Goal: Find specific page/section: Find specific page/section

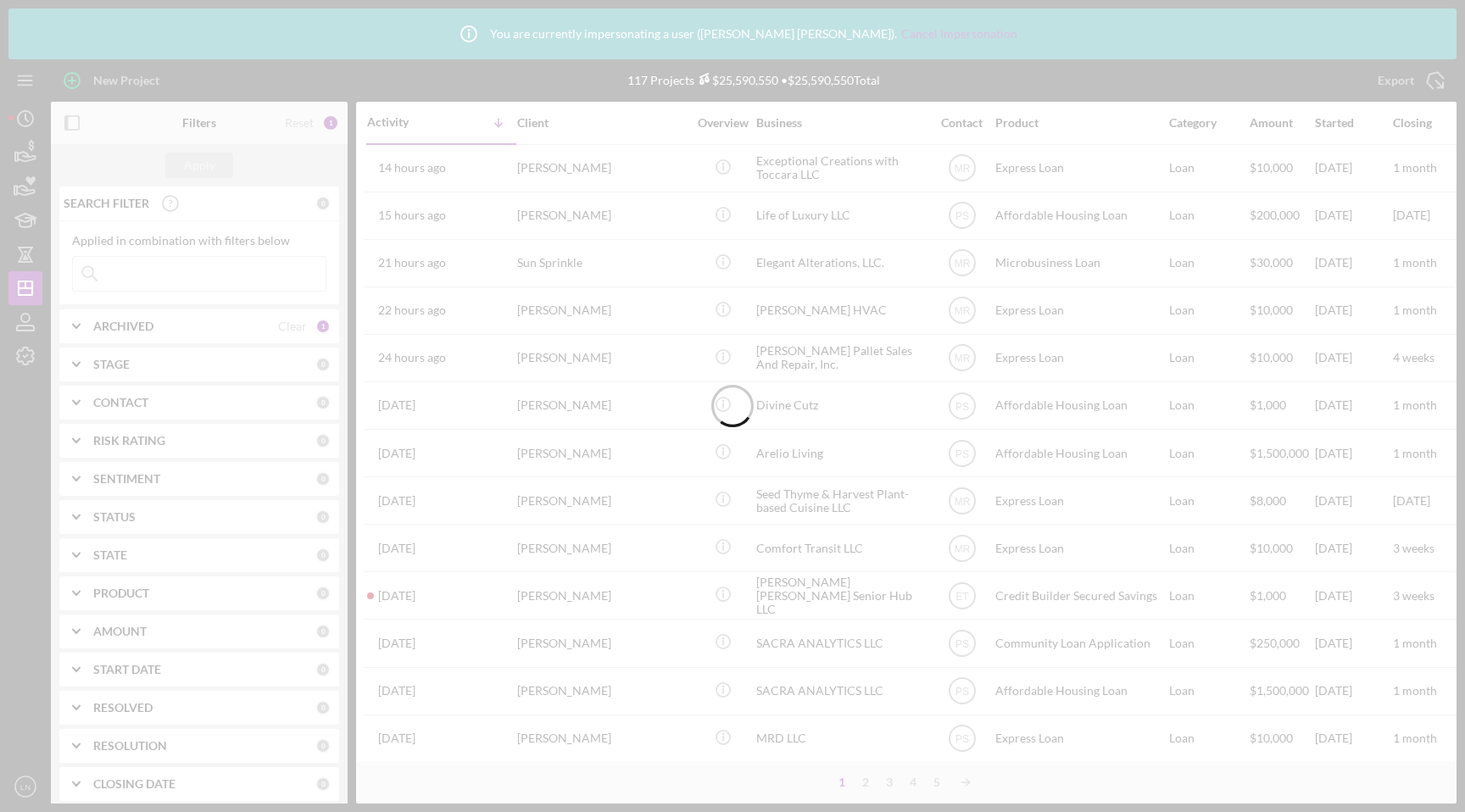
click at [178, 285] on div at bounding box center [732, 406] width 1465 height 812
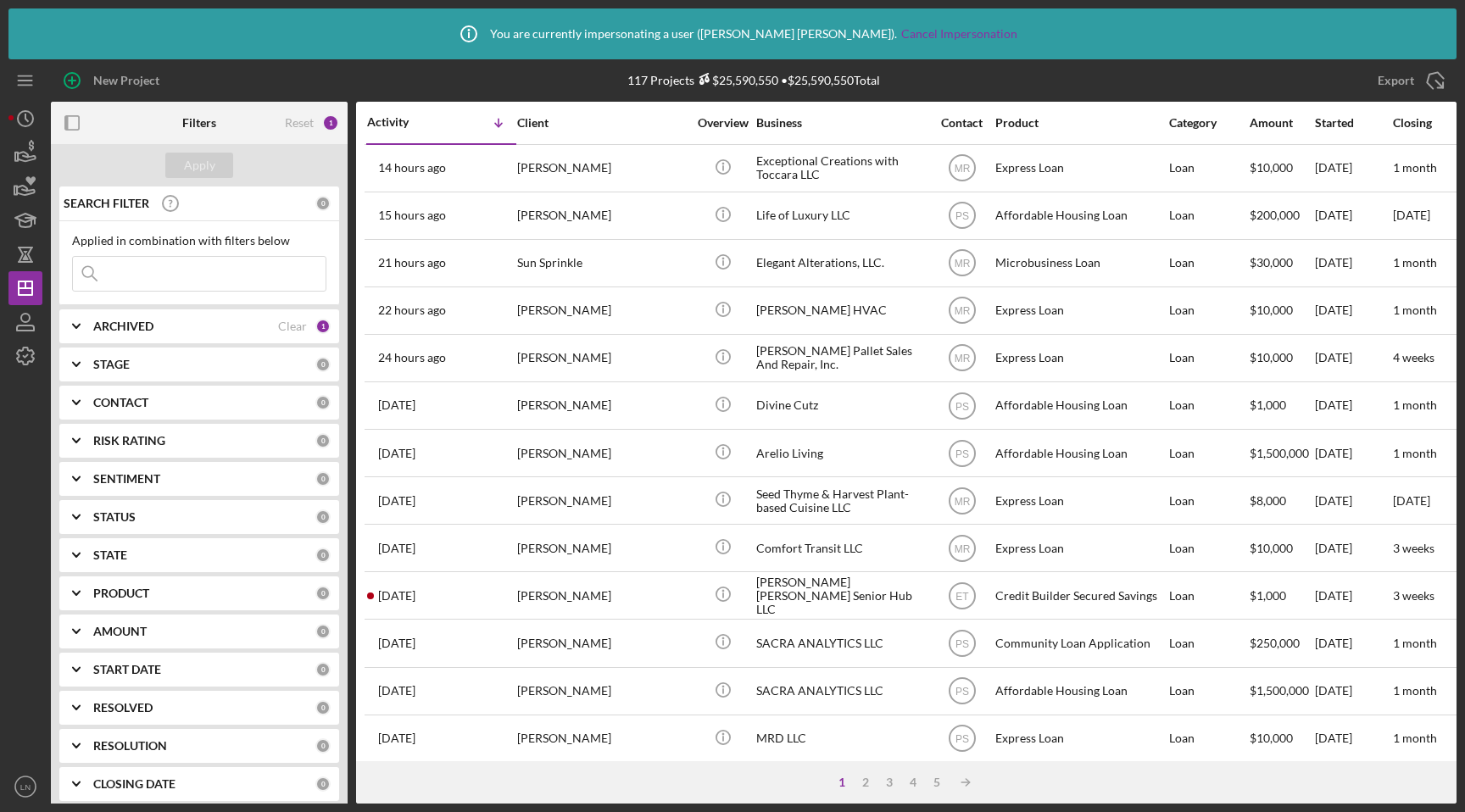
click at [151, 275] on input at bounding box center [198, 274] width 252 height 34
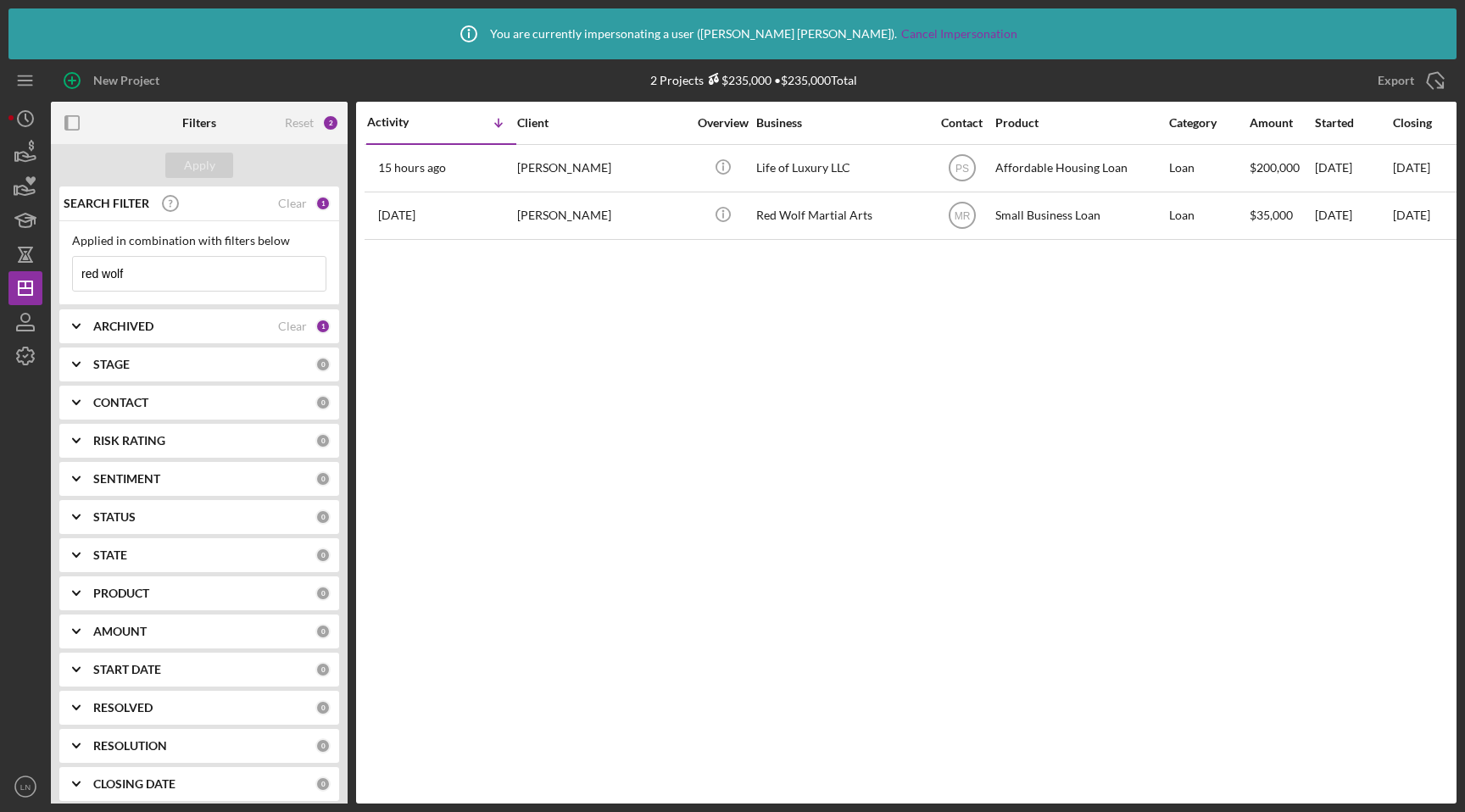
type input "red wolf"
click at [127, 347] on div "STAGE 0" at bounding box center [211, 363] width 237 height 34
click at [102, 327] on b "ARCHIVED" at bounding box center [123, 327] width 60 height 14
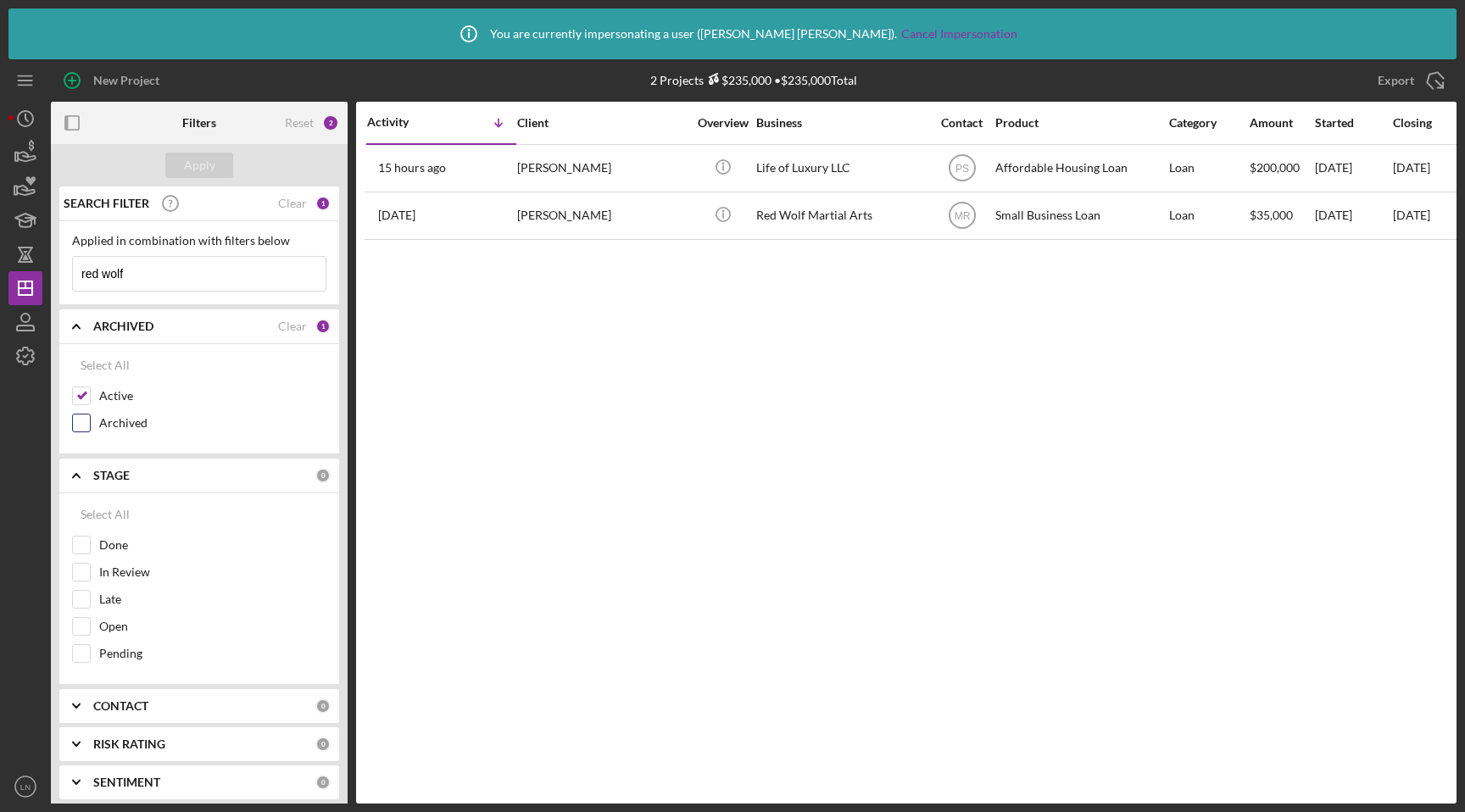
click at [79, 426] on input "Archived" at bounding box center [81, 423] width 17 height 17
checkbox input "true"
click at [195, 169] on div "Apply" at bounding box center [199, 165] width 31 height 25
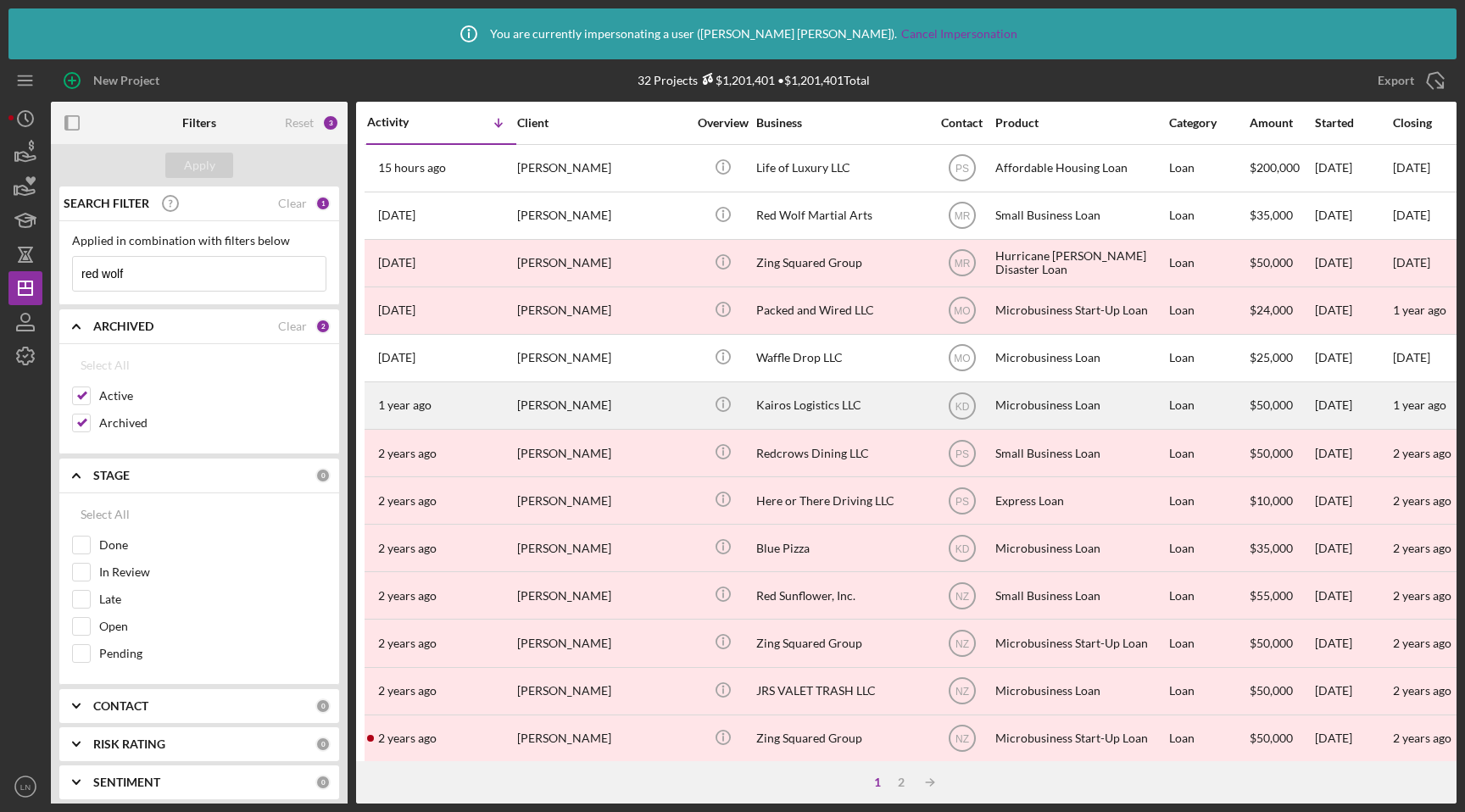
click at [650, 406] on div "[PERSON_NAME]" at bounding box center [601, 405] width 169 height 44
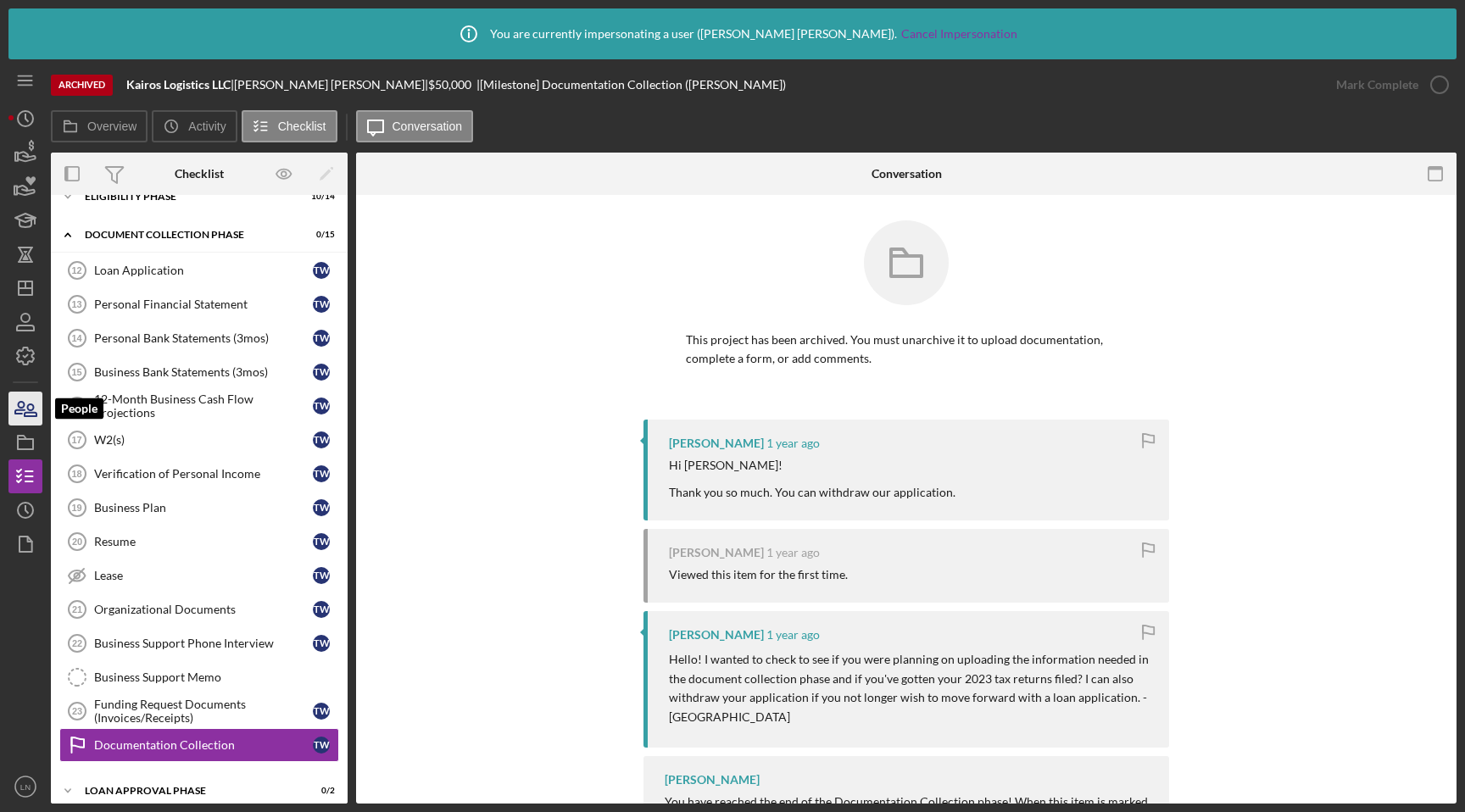
click at [12, 403] on icon "button" at bounding box center [25, 409] width 43 height 43
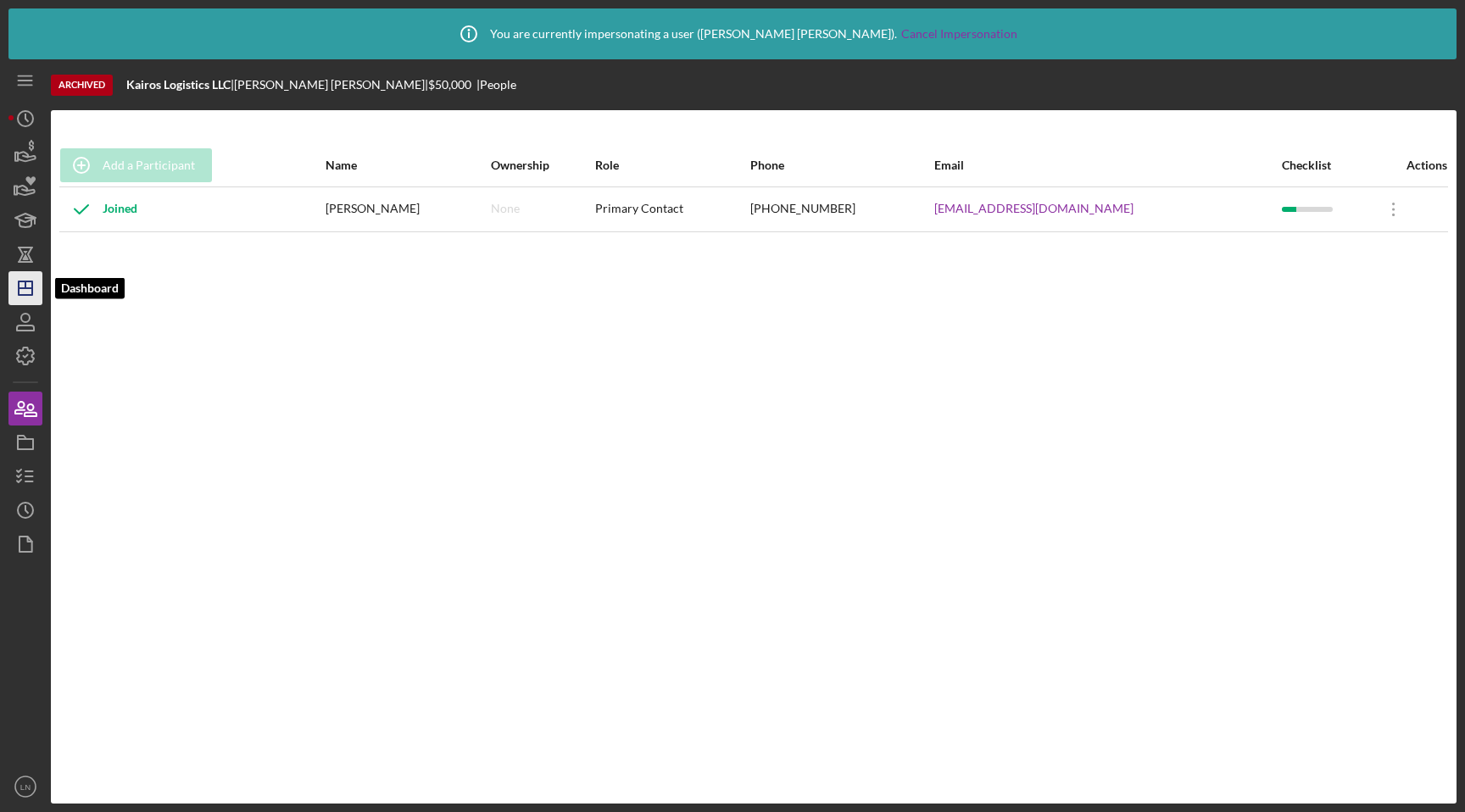
click at [28, 293] on icon "Icon/Dashboard" at bounding box center [25, 288] width 43 height 43
